Goal: Task Accomplishment & Management: Complete application form

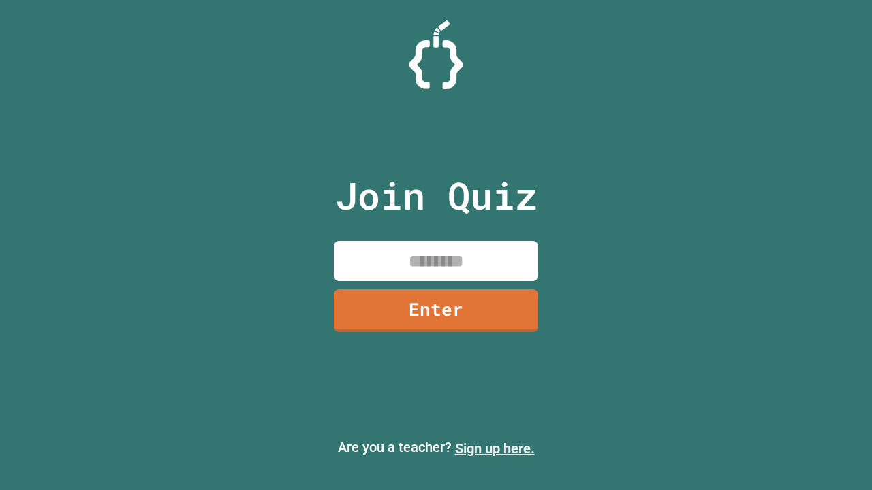
click at [488, 449] on link "Sign up here." at bounding box center [495, 449] width 80 height 16
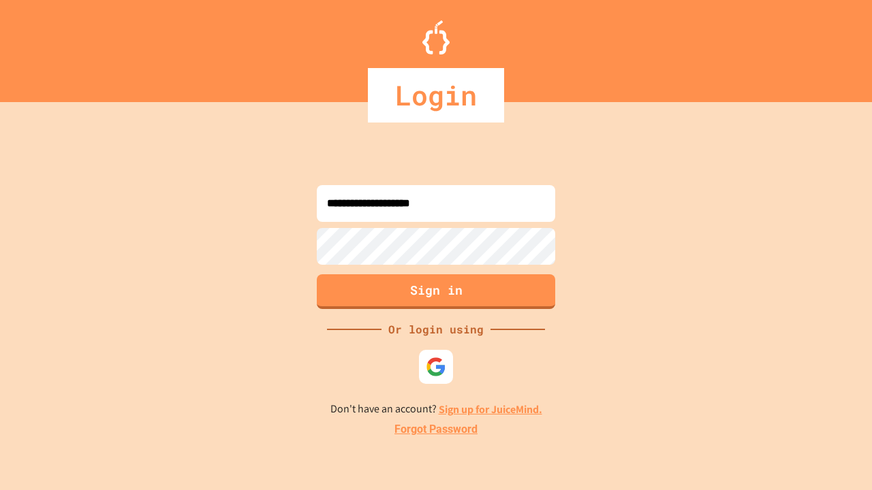
type input "**********"
